Goal: Task Accomplishment & Management: Complete application form

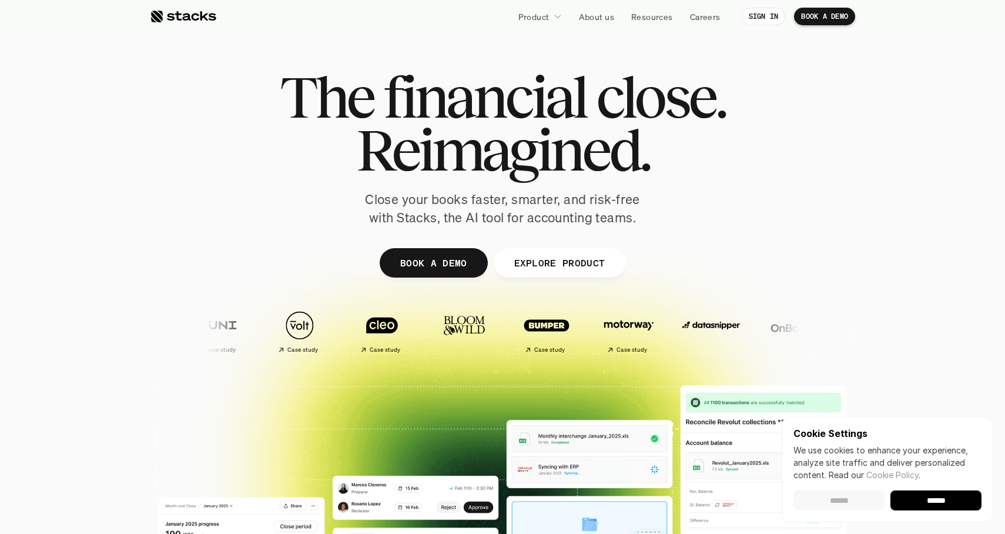
click at [841, 500] on input "******" at bounding box center [839, 500] width 91 height 20
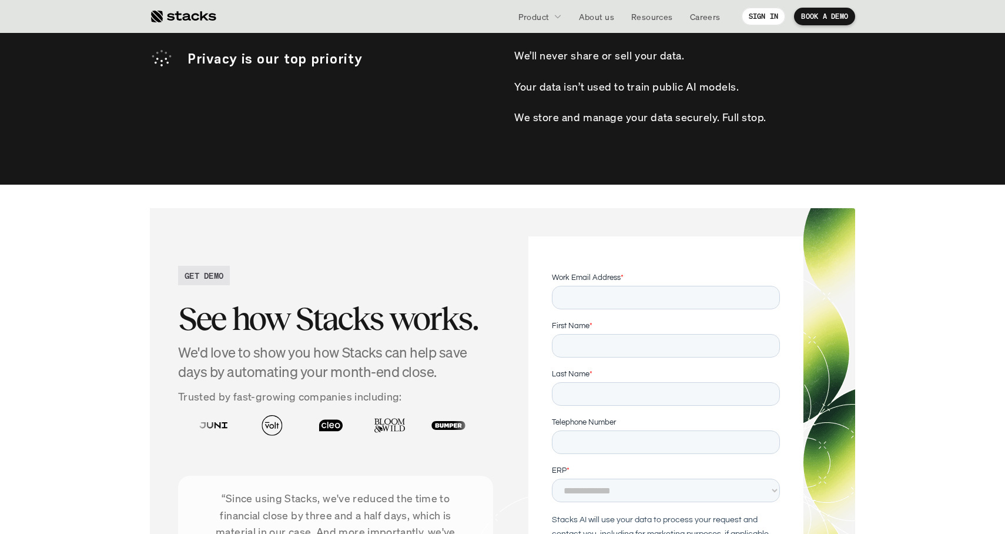
scroll to position [2727, 0]
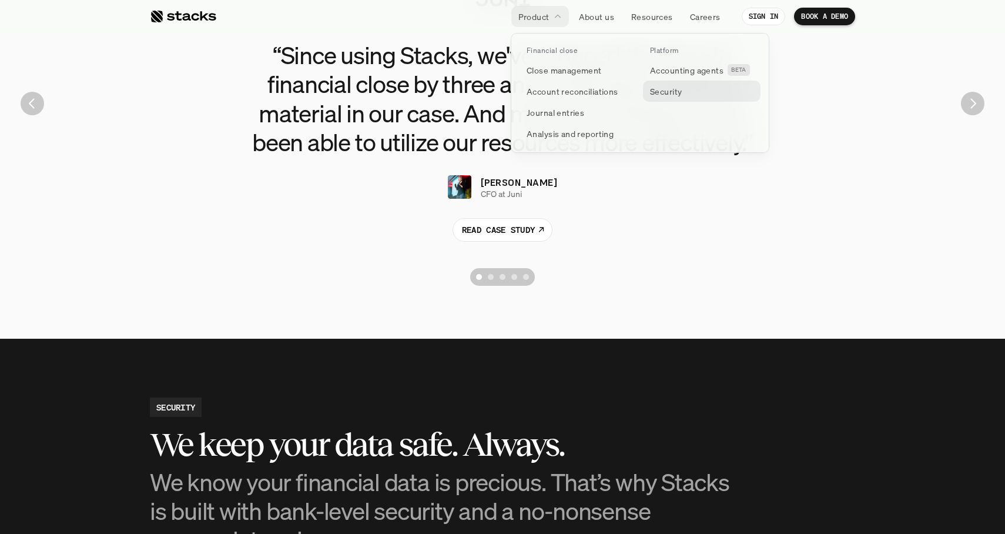
click at [670, 92] on p "Security" at bounding box center [666, 91] width 32 height 12
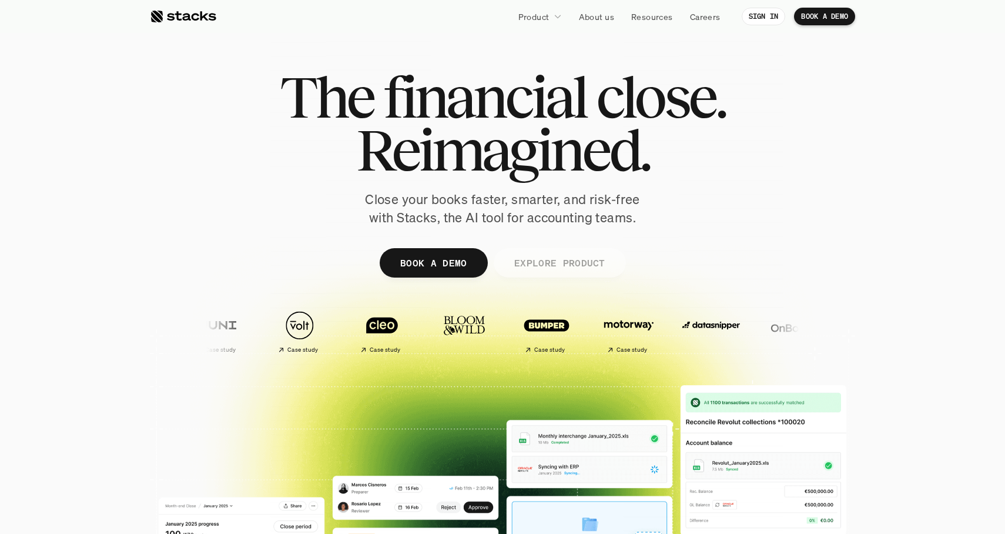
click at [549, 252] on link "EXPLORE PRODUCT" at bounding box center [559, 262] width 132 height 29
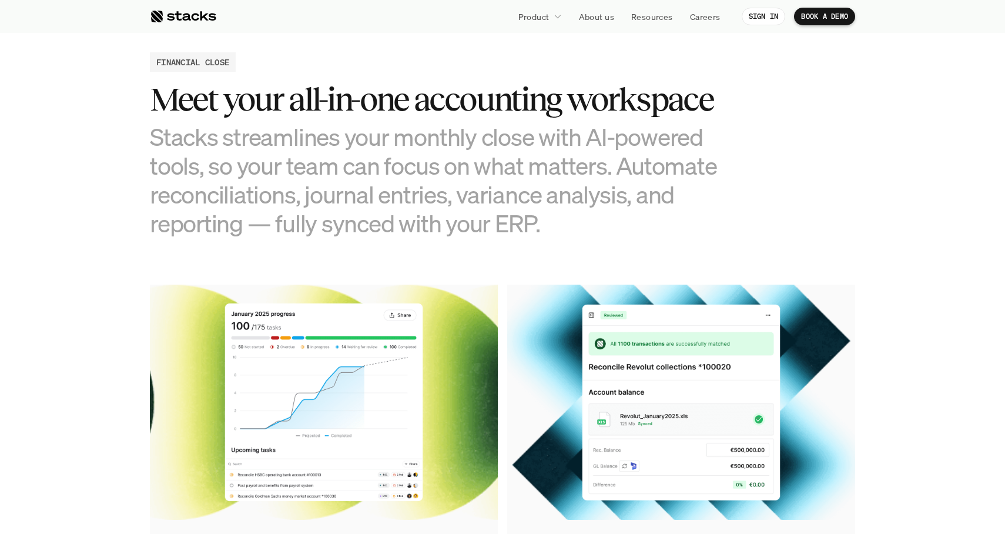
scroll to position [1132, 0]
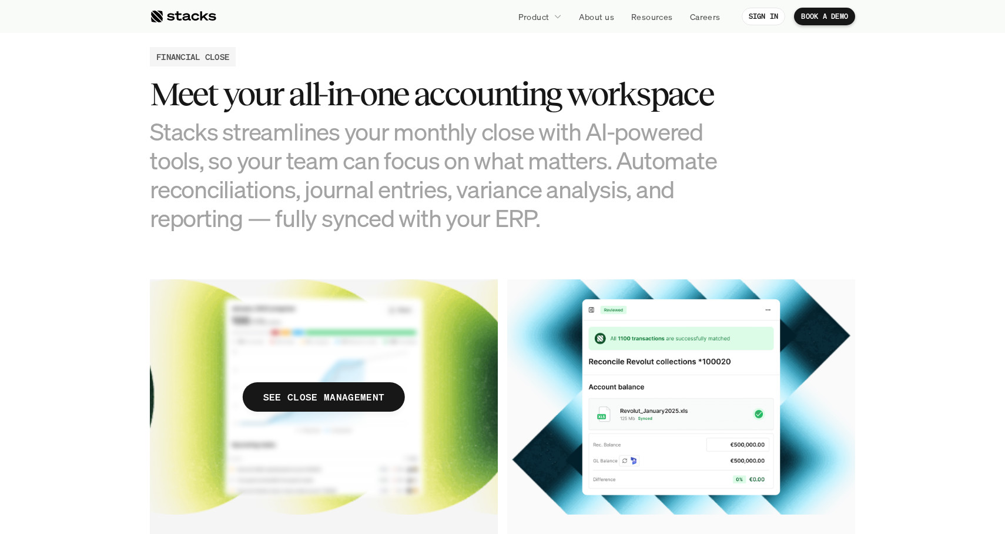
click at [296, 376] on img at bounding box center [324, 396] width 348 height 235
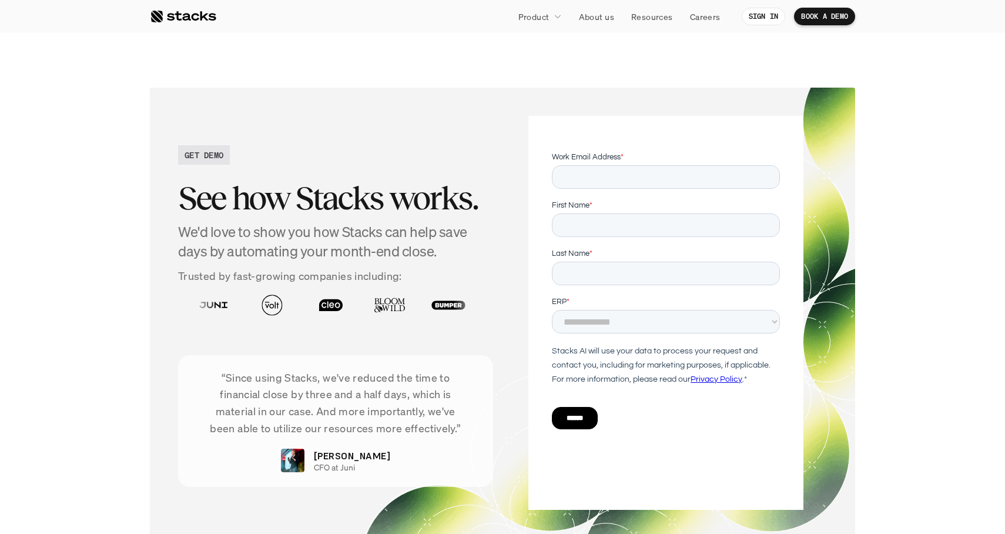
scroll to position [2136, 0]
click at [633, 178] on input "Work Email Address *" at bounding box center [666, 177] width 228 height 24
click at [582, 229] on input "First Name *" at bounding box center [666, 225] width 228 height 24
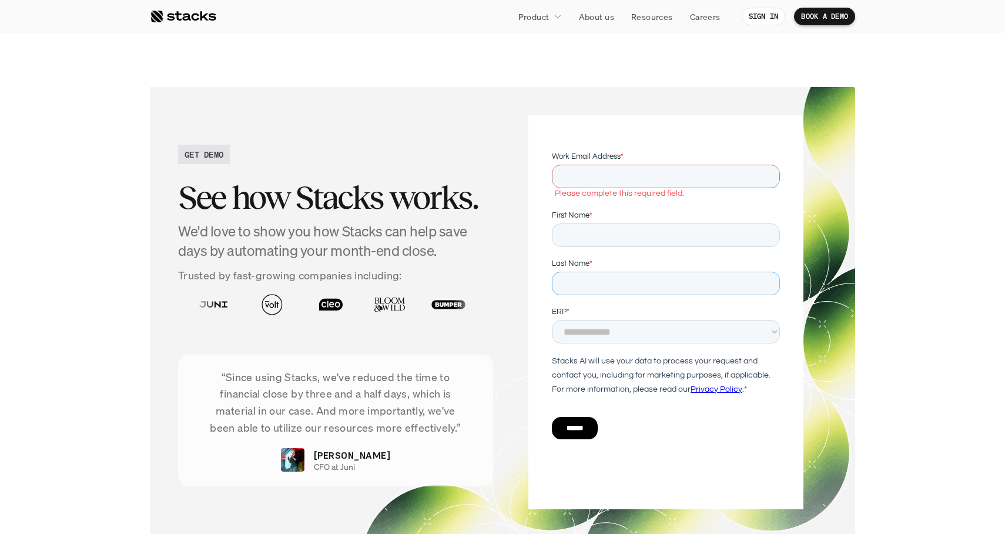
click at [570, 282] on input "Last Name *" at bounding box center [666, 284] width 228 height 24
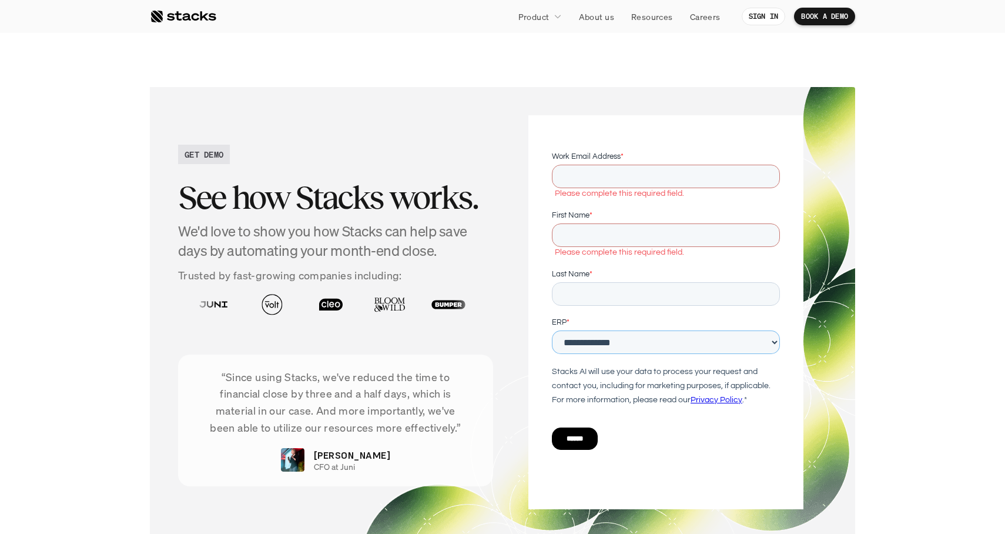
click at [569, 335] on div "**********" at bounding box center [666, 335] width 228 height 38
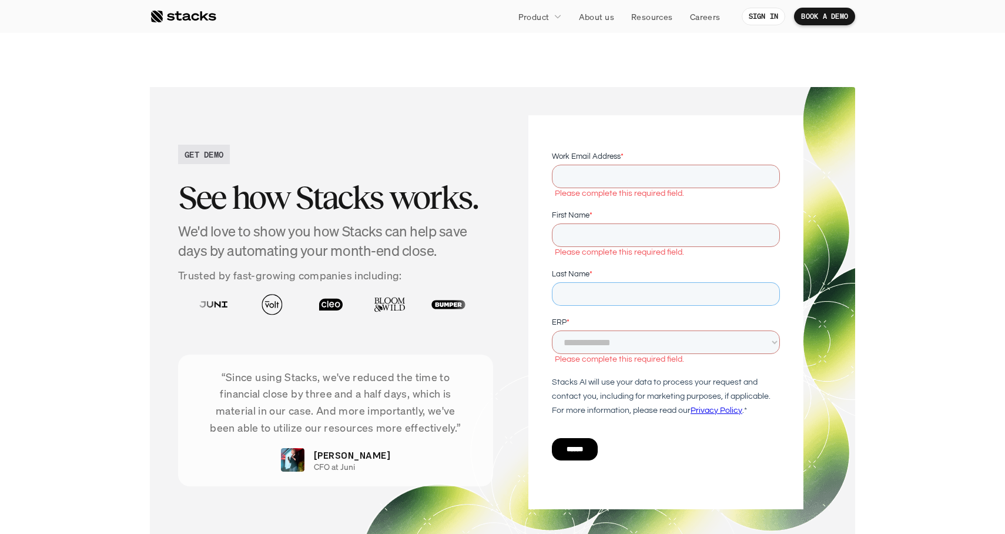
click at [587, 290] on input "Last Name *" at bounding box center [666, 294] width 228 height 24
click at [604, 239] on input "First Name *" at bounding box center [666, 235] width 228 height 24
click at [577, 285] on input "Last Name *" at bounding box center [666, 294] width 228 height 24
click at [596, 236] on input "First Name *" at bounding box center [666, 235] width 228 height 24
click at [575, 282] on input "Last Name *" at bounding box center [666, 294] width 228 height 24
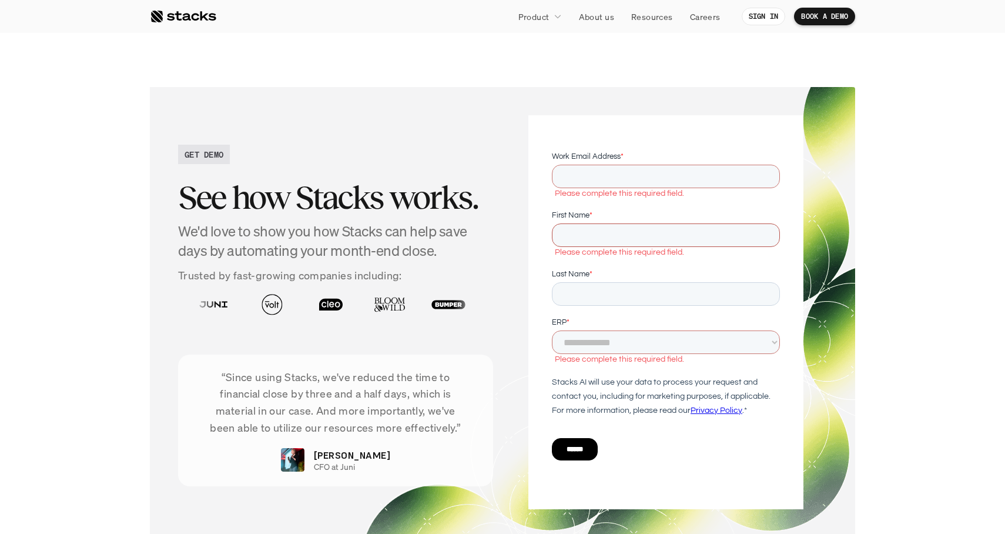
click at [586, 232] on input "First Name *" at bounding box center [666, 235] width 228 height 24
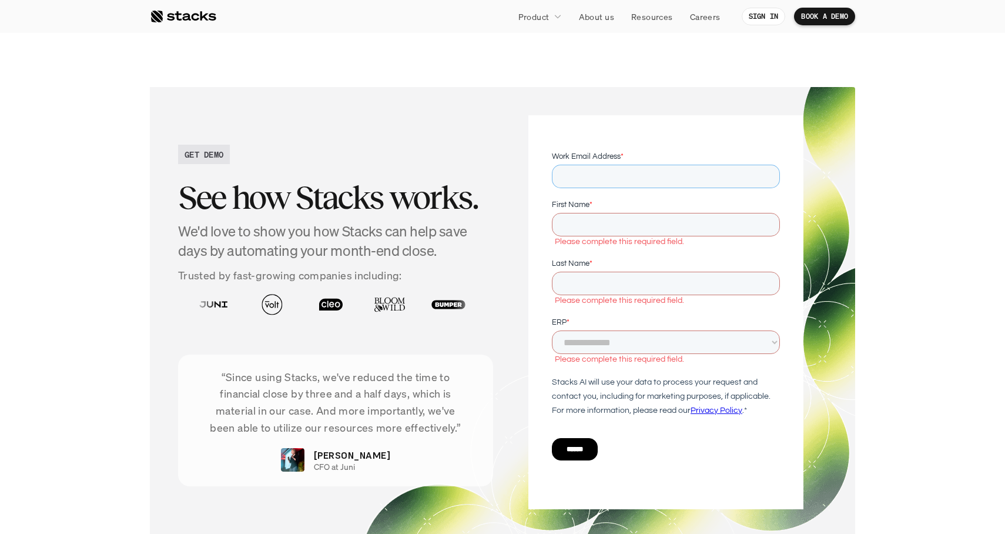
click at [597, 183] on input "Work Email Address *" at bounding box center [666, 177] width 228 height 24
click at [140, 297] on section "GET DEMO See how Stacks works. We'd love to show you how Stacks can help save d…" at bounding box center [502, 312] width 1005 height 497
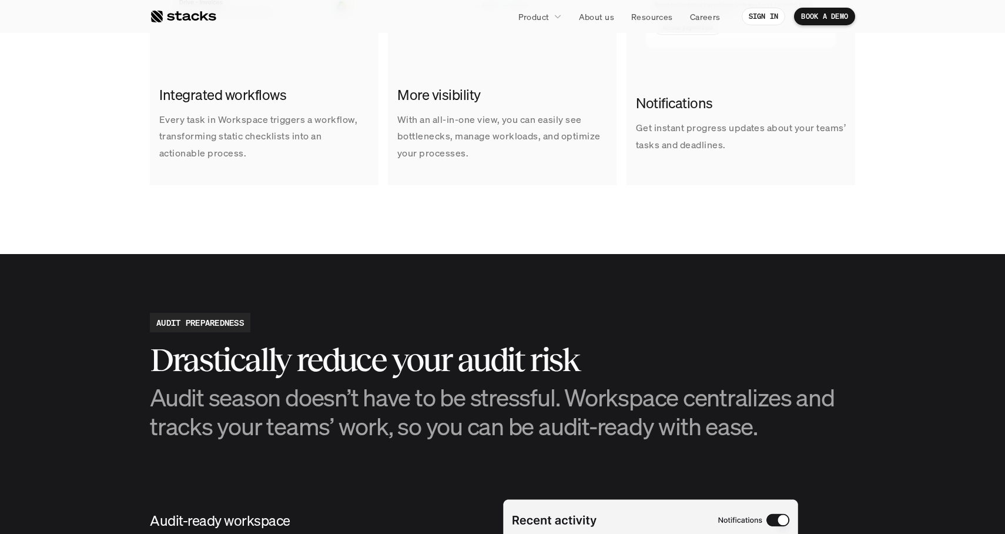
scroll to position [748, 0]
